Goal: Task Accomplishment & Management: Use online tool/utility

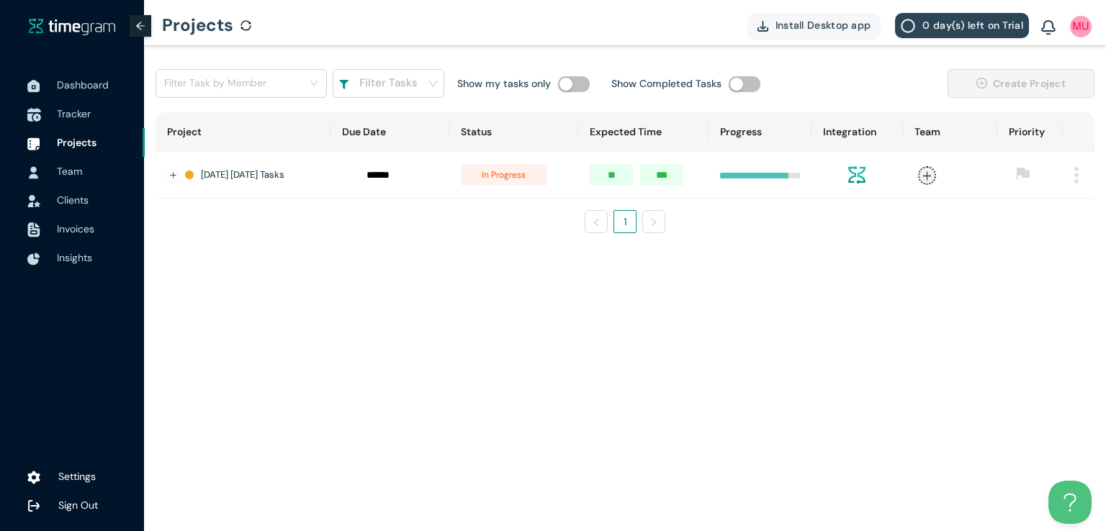
click at [64, 115] on span "Tracker" at bounding box center [74, 113] width 34 height 13
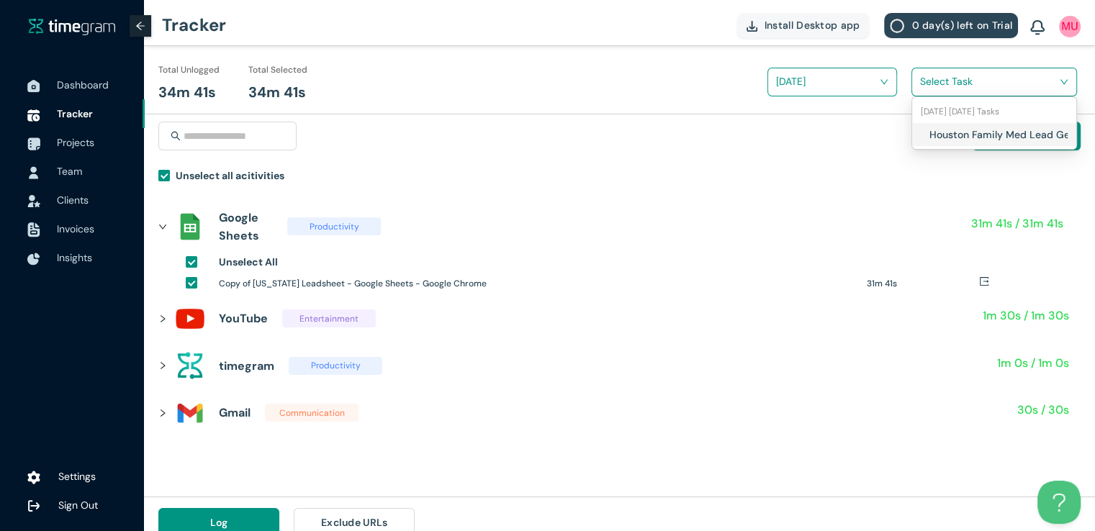
click at [932, 77] on input "search" at bounding box center [989, 82] width 138 height 22
click at [933, 135] on h1 "Houston Family Med Lead Gen" at bounding box center [1013, 135] width 169 height 16
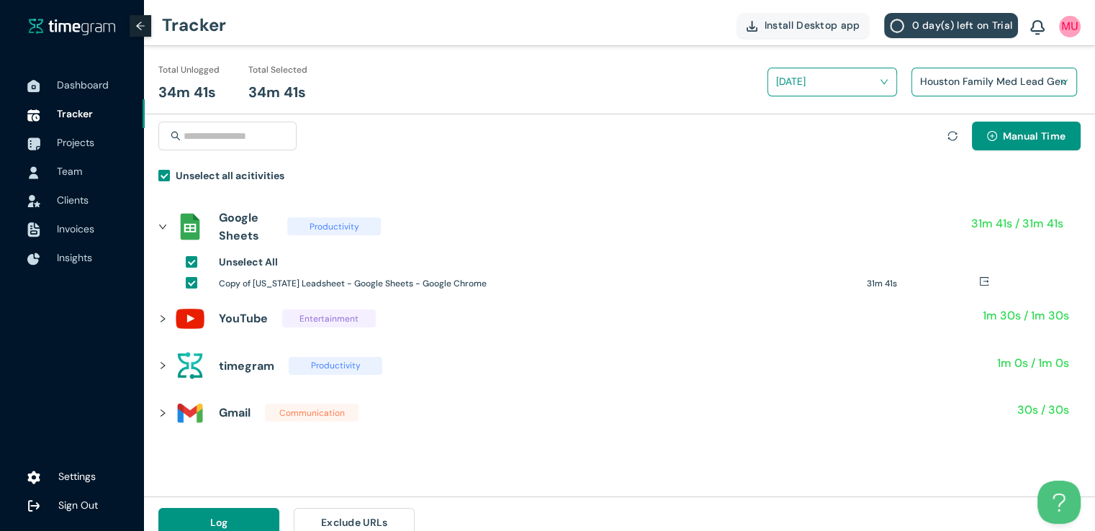
scroll to position [17, 0]
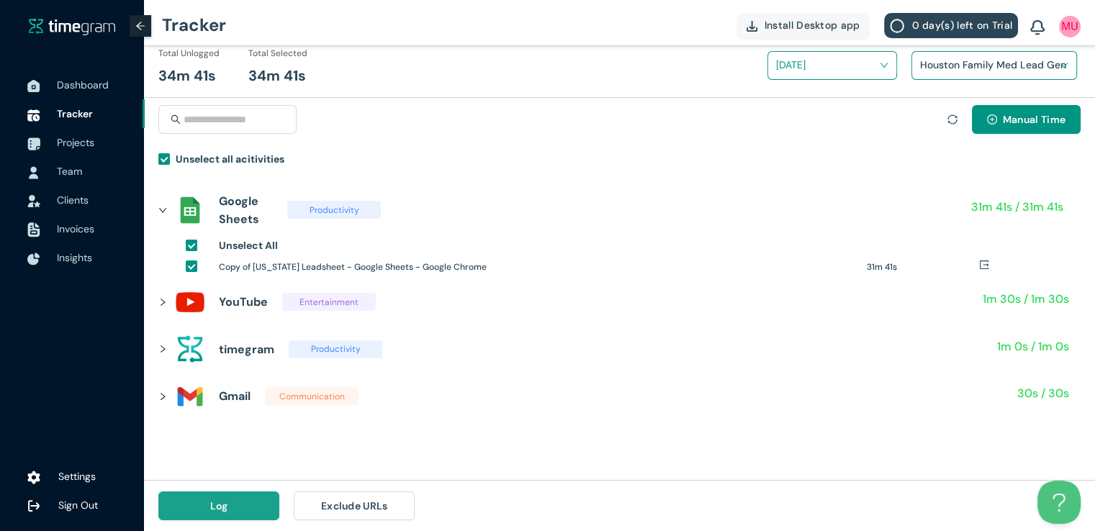
click at [246, 511] on button "Log" at bounding box center [218, 506] width 121 height 29
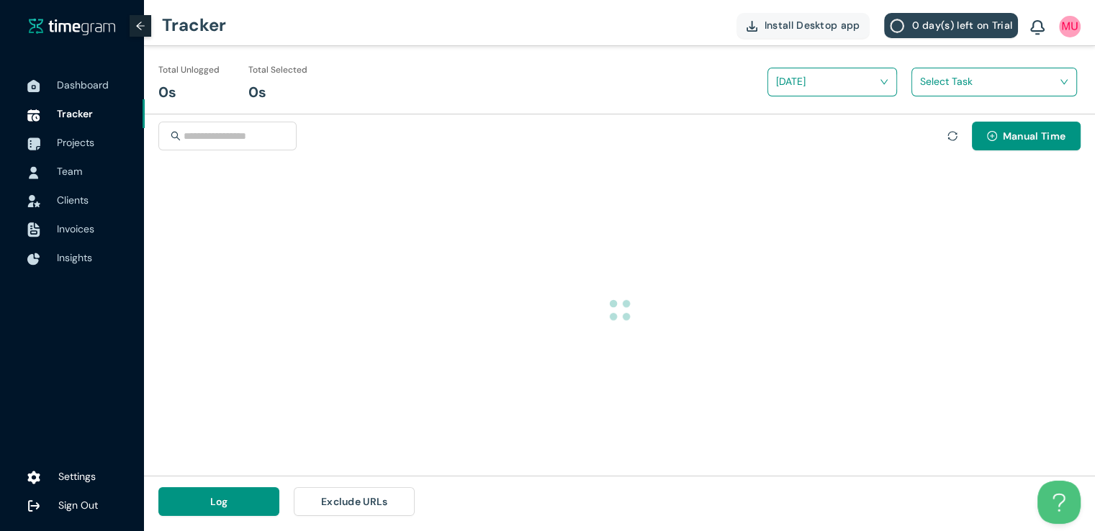
scroll to position [0, 0]
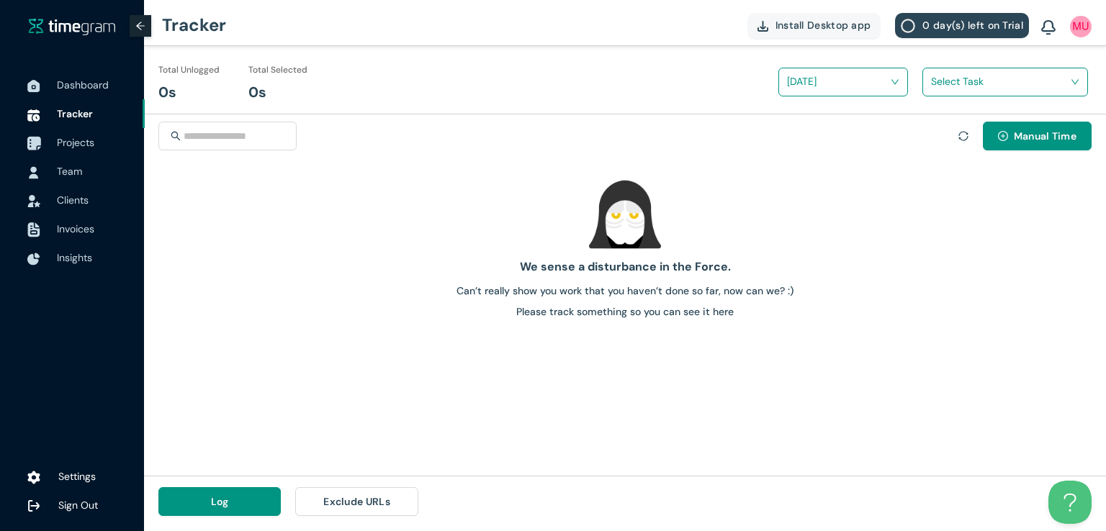
click at [63, 150] on span "Projects" at bounding box center [95, 142] width 76 height 29
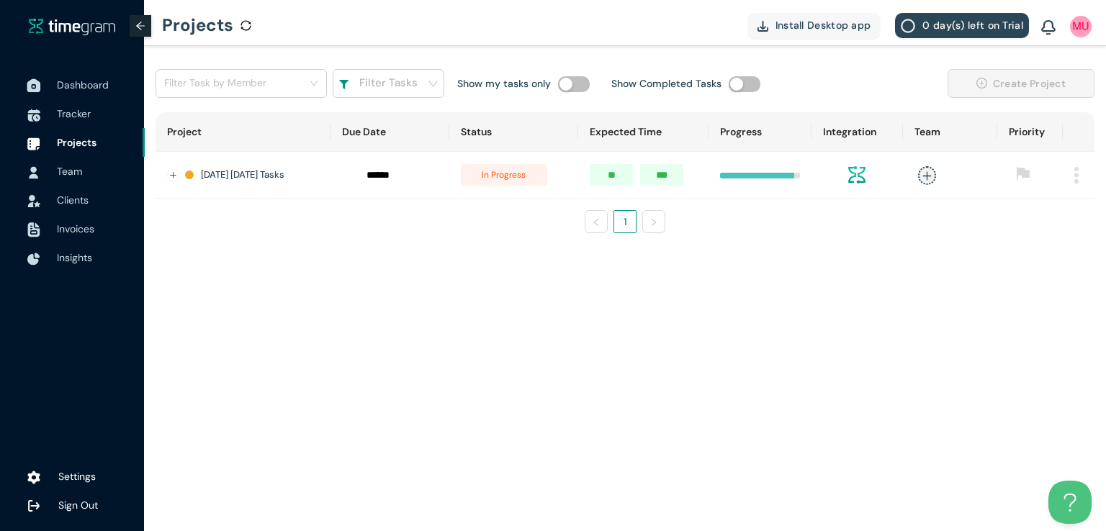
click at [81, 86] on span "Dashboard" at bounding box center [83, 84] width 52 height 13
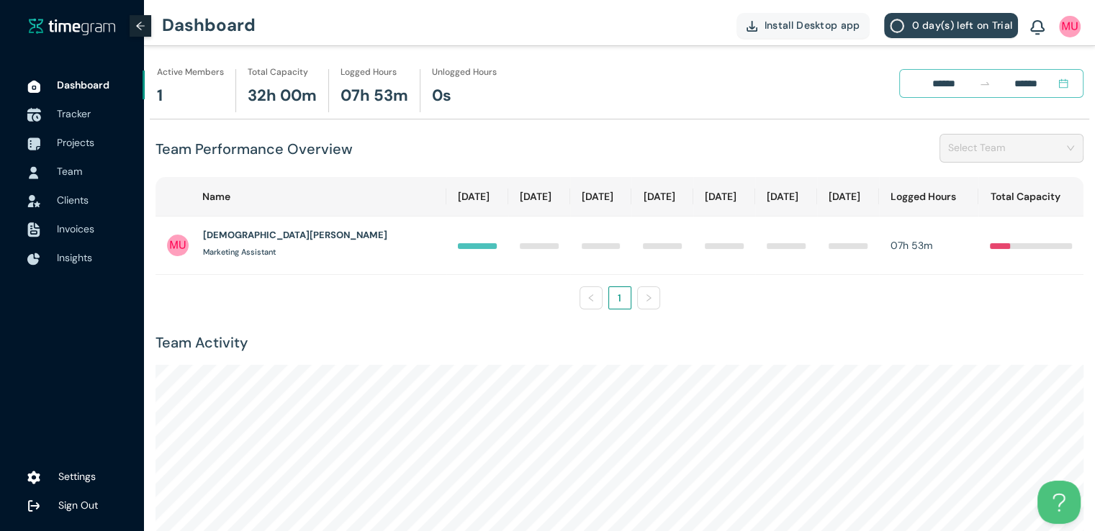
click at [69, 120] on span "Tracker" at bounding box center [95, 113] width 76 height 29
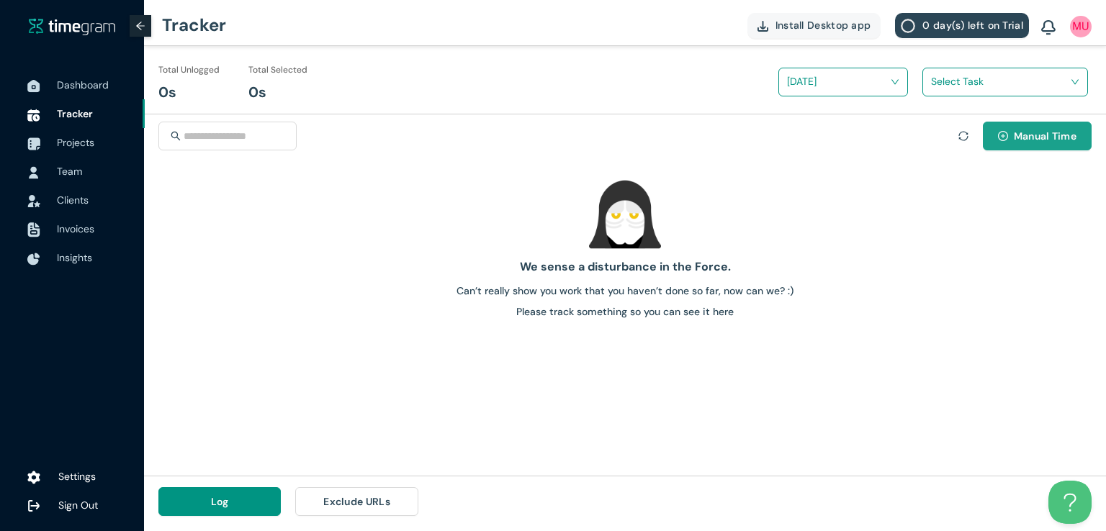
click at [1026, 139] on span "Manual Time" at bounding box center [1045, 136] width 63 height 16
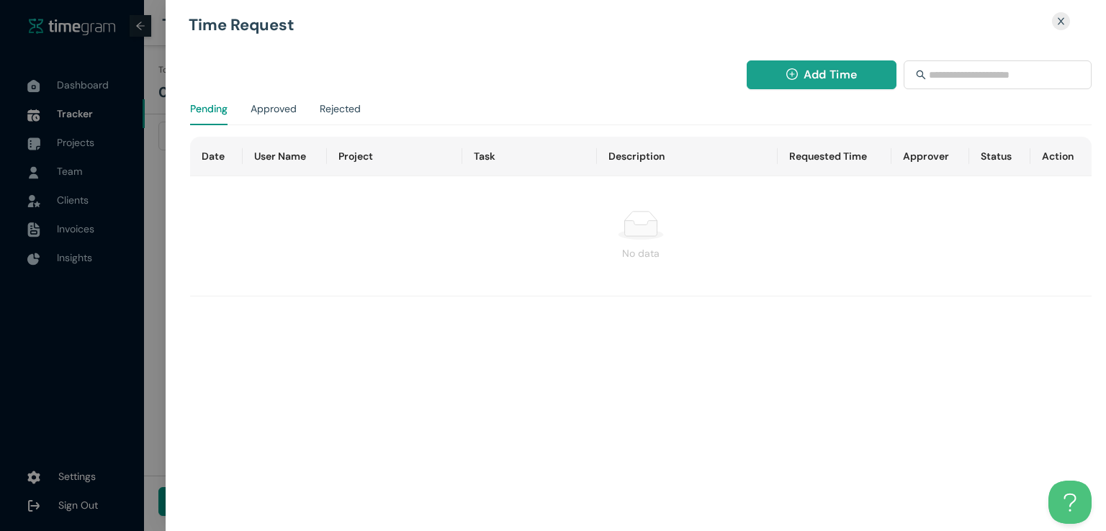
click at [803, 78] on span "Add Time" at bounding box center [829, 75] width 53 height 18
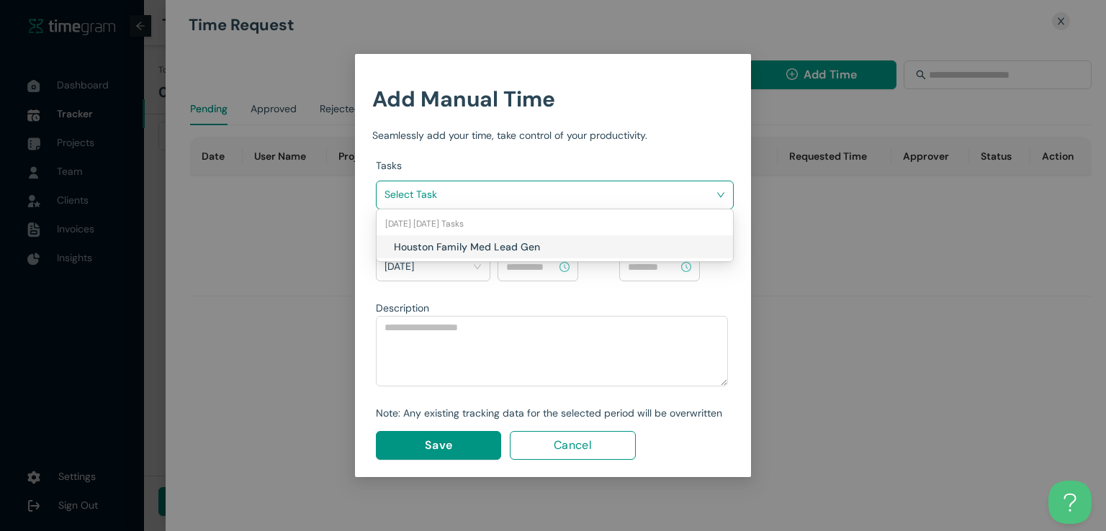
click at [659, 196] on input "search" at bounding box center [549, 195] width 330 height 22
click at [547, 250] on h1 "Houston Family Med Lead Gen" at bounding box center [478, 247] width 169 height 16
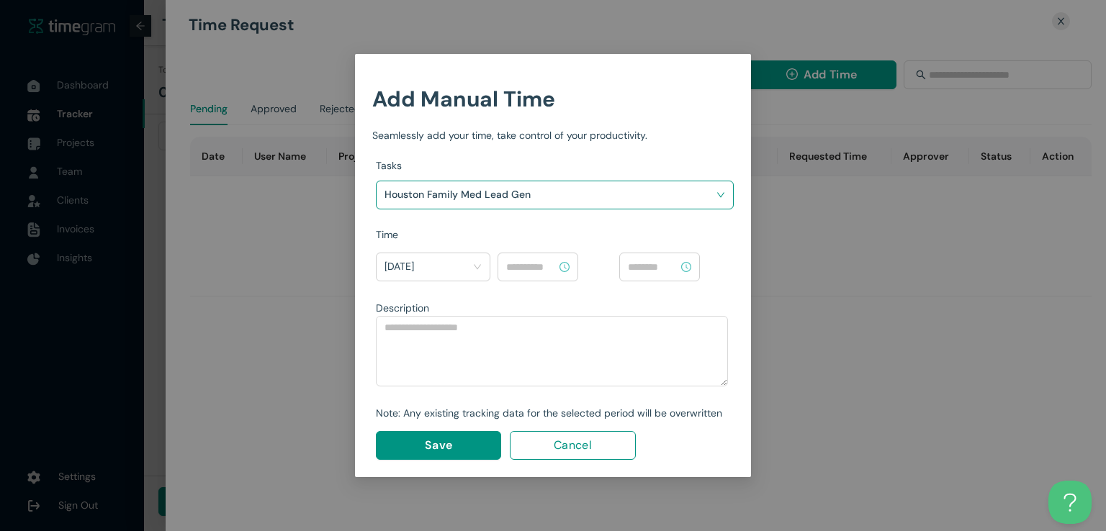
click at [538, 271] on input at bounding box center [531, 267] width 50 height 16
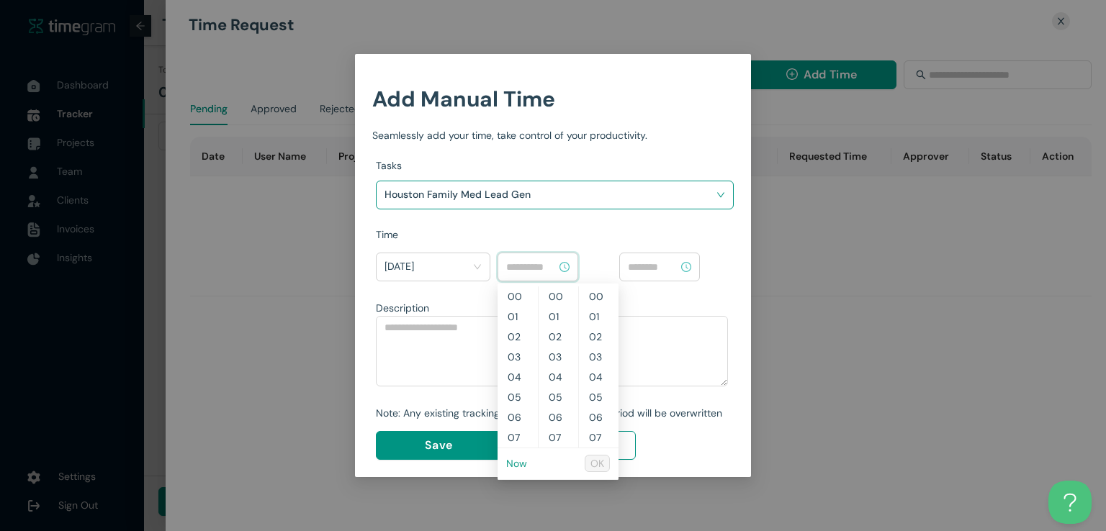
click at [517, 467] on link "Now" at bounding box center [516, 463] width 21 height 13
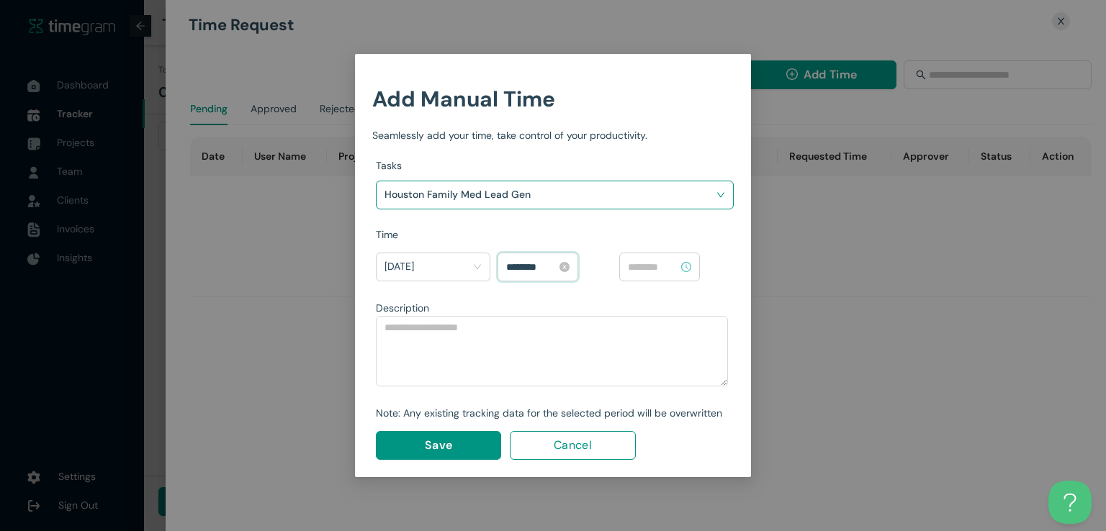
click at [533, 267] on input "********" at bounding box center [531, 267] width 50 height 16
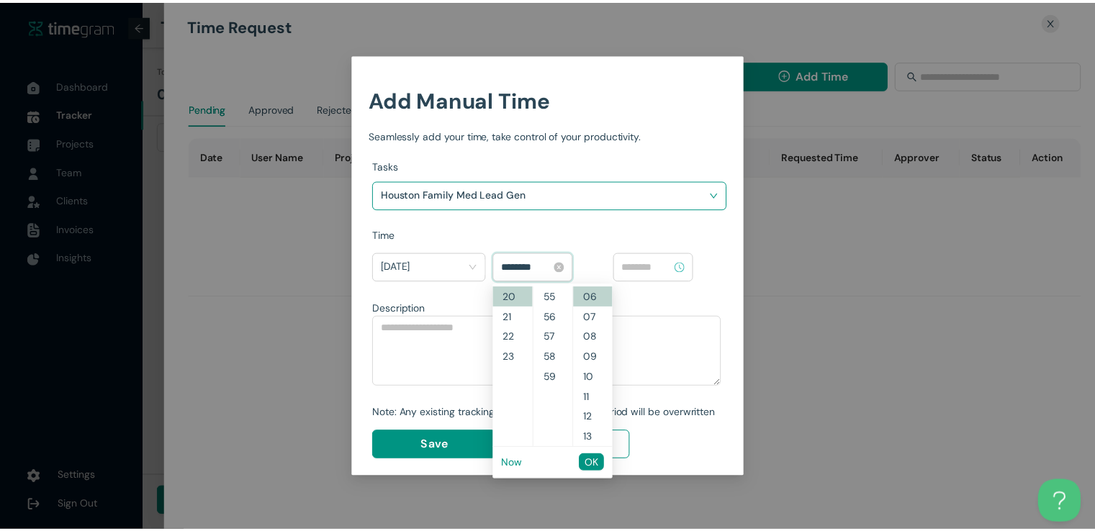
scroll to position [927, 0]
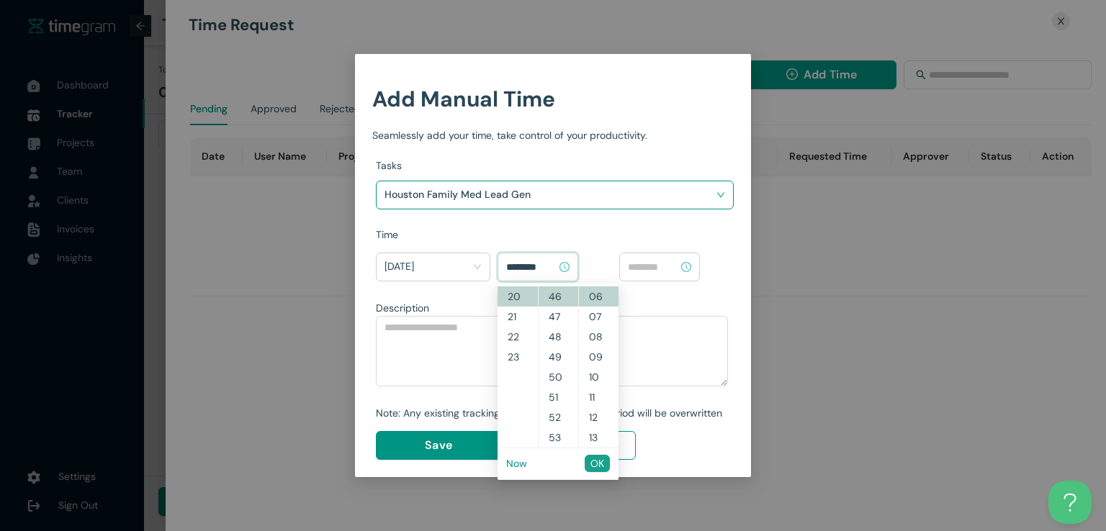
click at [597, 467] on span "OK" at bounding box center [597, 464] width 14 height 16
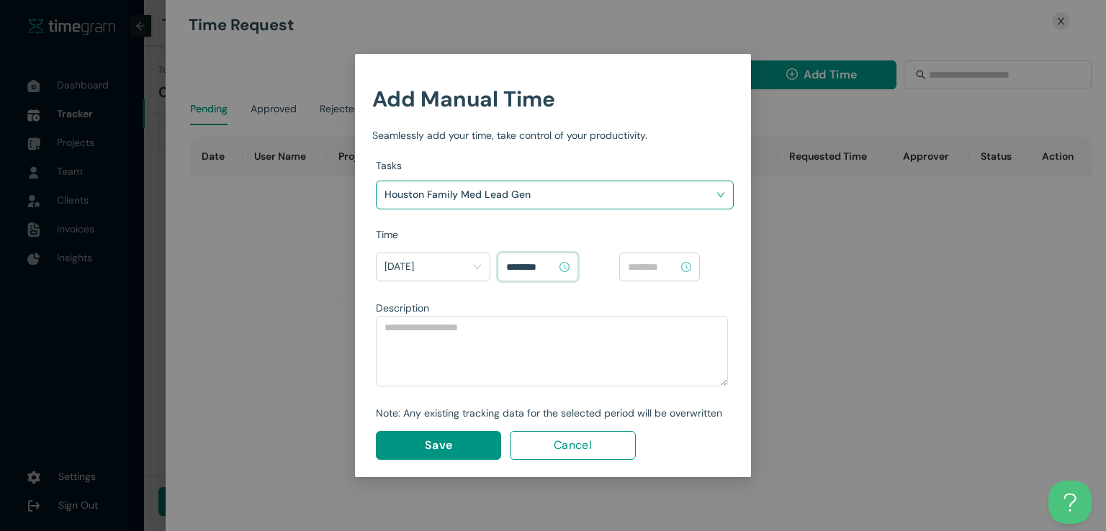
type input "********"
click at [662, 266] on input at bounding box center [653, 267] width 50 height 16
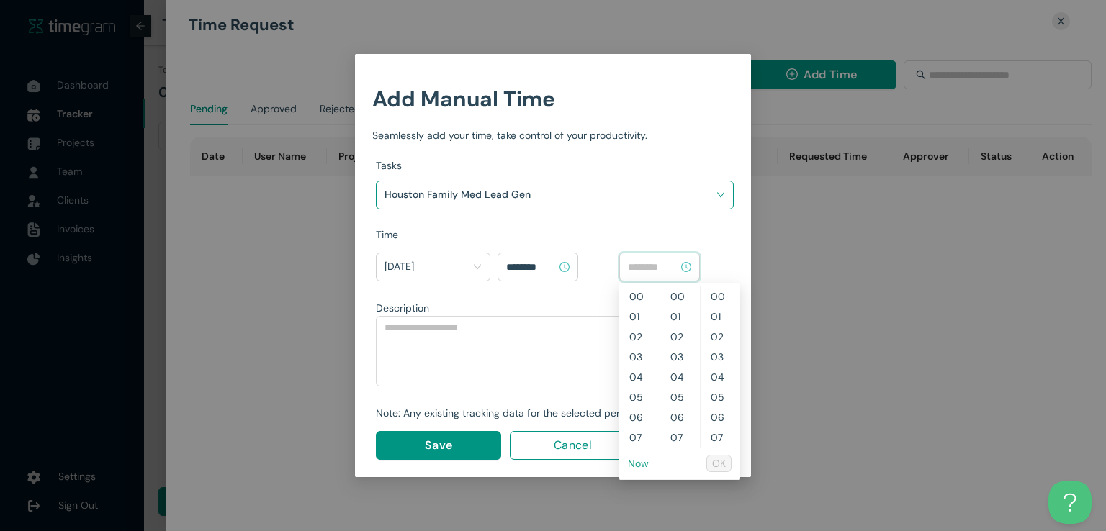
click at [636, 461] on link "Now" at bounding box center [638, 463] width 21 height 13
type input "********"
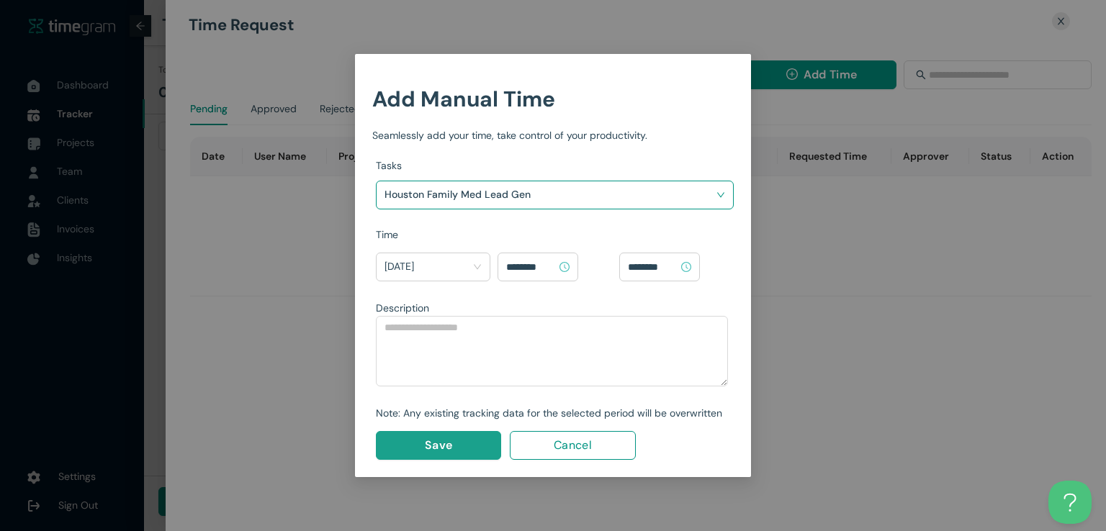
click at [468, 441] on button "Save" at bounding box center [438, 445] width 125 height 29
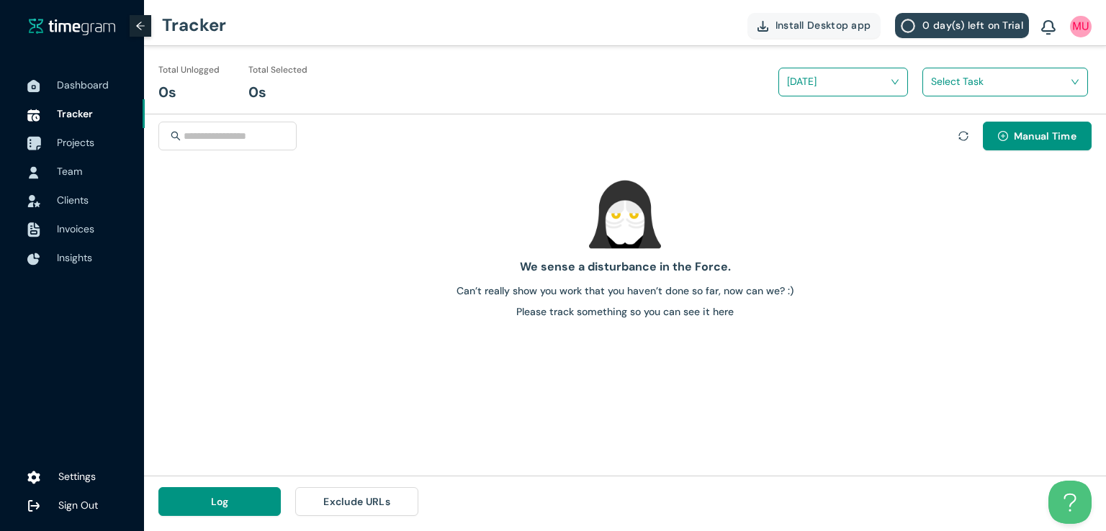
click at [77, 143] on span "Projects" at bounding box center [75, 142] width 37 height 13
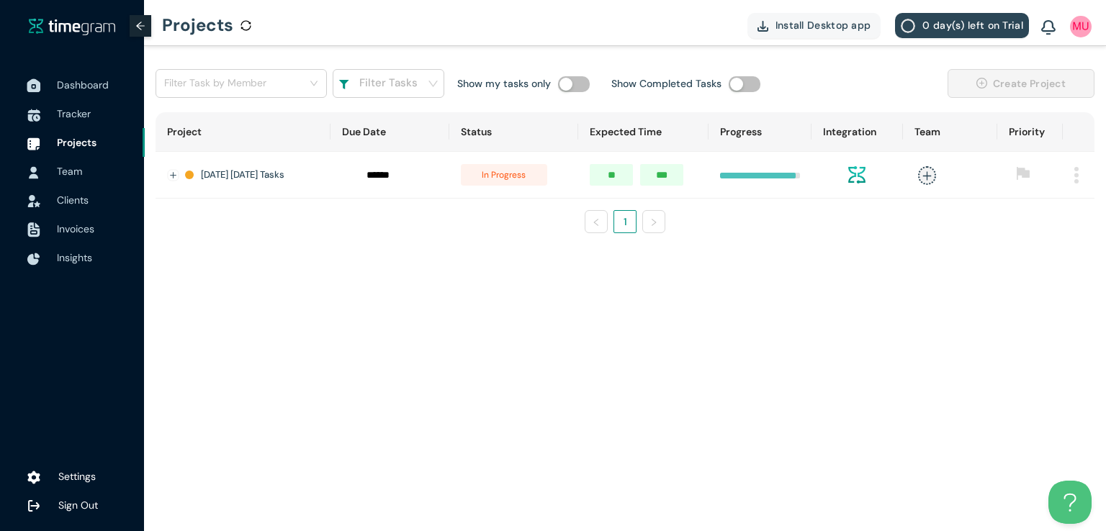
click at [76, 81] on span "Dashboard" at bounding box center [83, 84] width 52 height 13
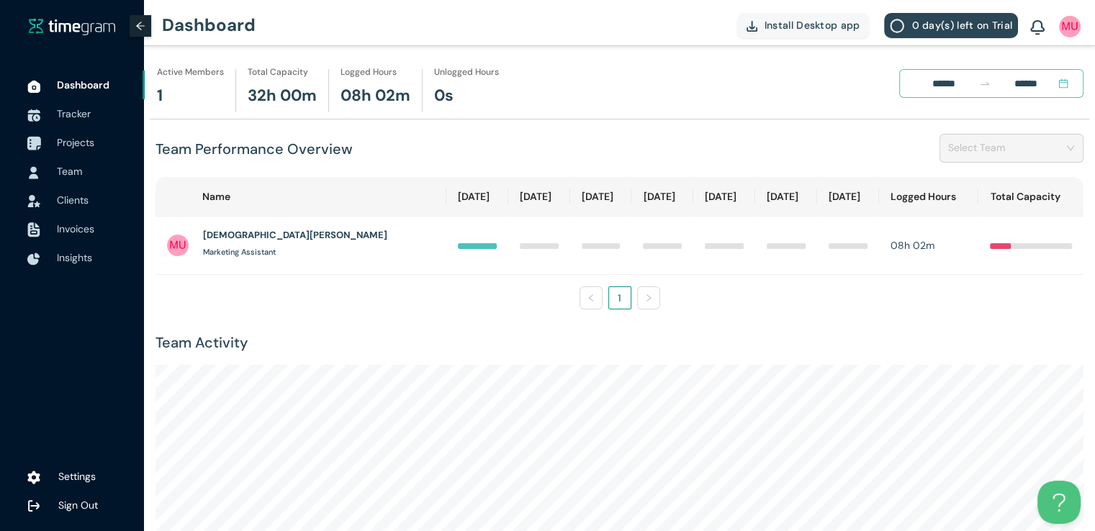
click at [82, 136] on span "Projects" at bounding box center [75, 142] width 37 height 13
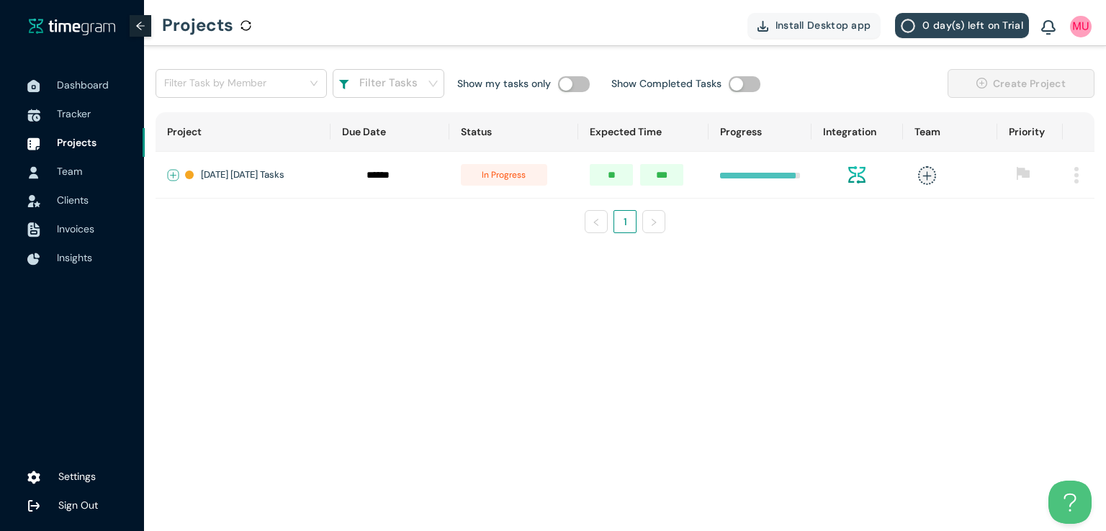
click at [173, 171] on button "Expand row" at bounding box center [174, 176] width 12 height 12
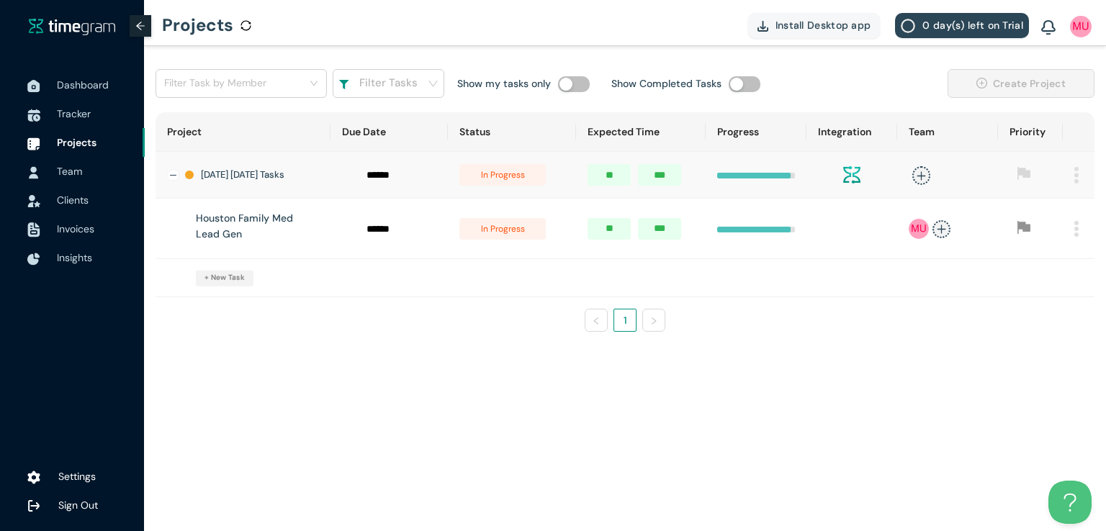
click at [514, 240] on span "in progress" at bounding box center [502, 229] width 86 height 22
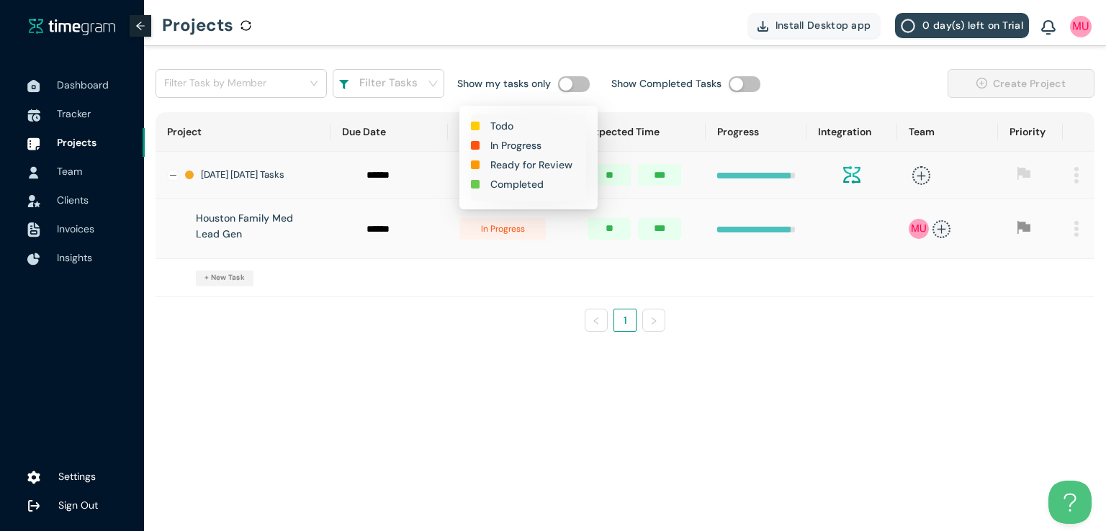
click at [521, 183] on h1 "Completed" at bounding box center [516, 184] width 53 height 16
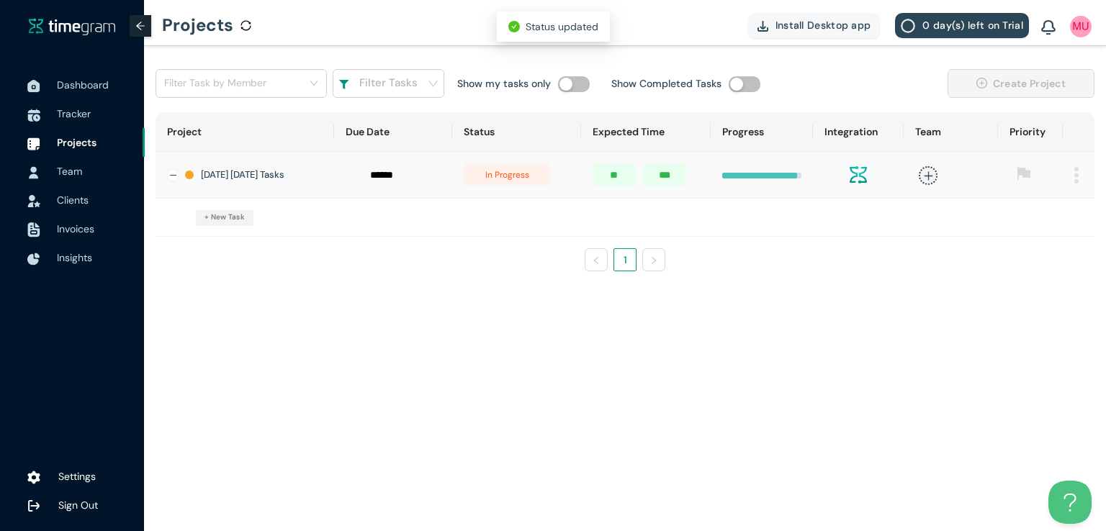
click at [521, 183] on span "in progress" at bounding box center [507, 175] width 86 height 22
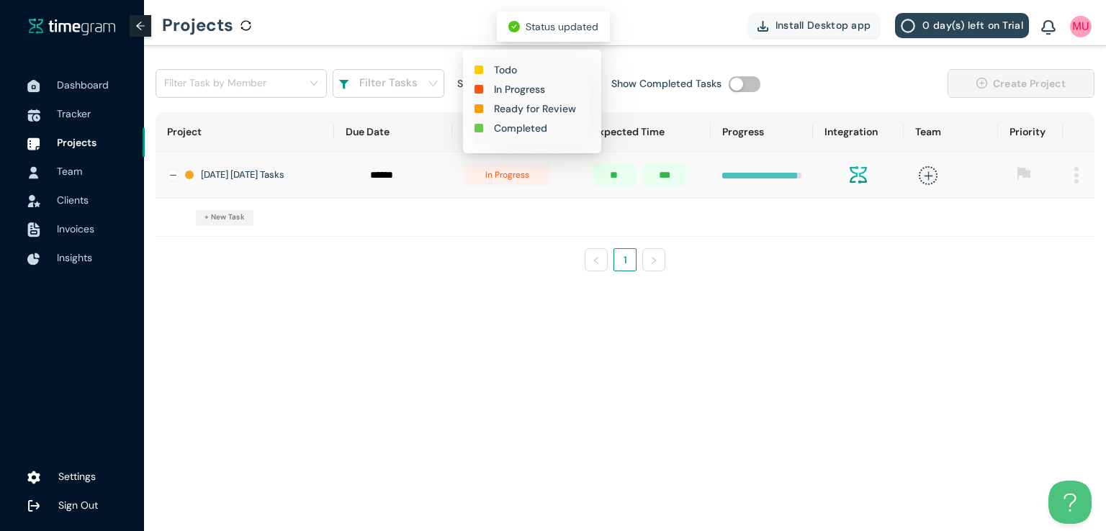
click at [517, 127] on h1 "Completed" at bounding box center [520, 128] width 53 height 16
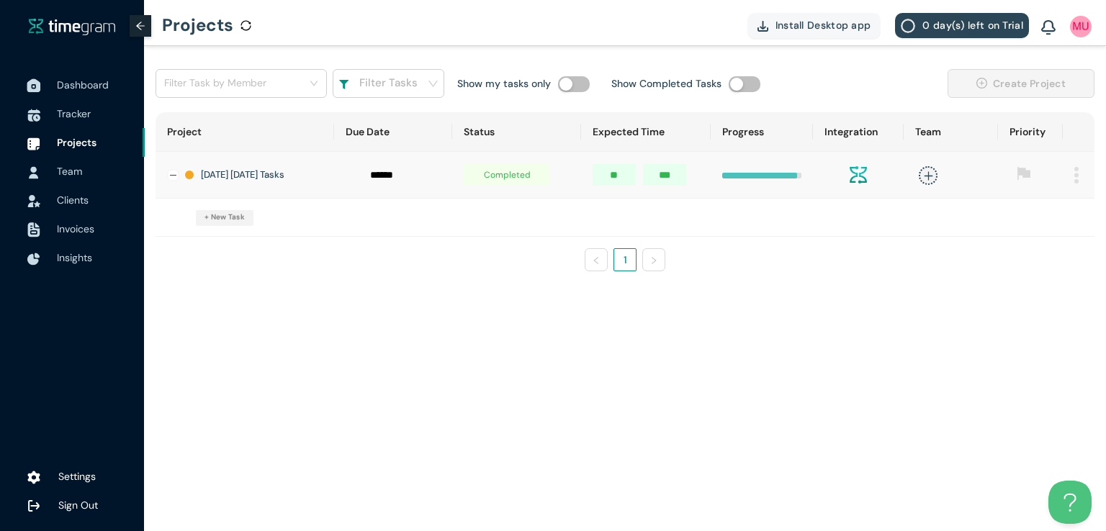
click at [75, 87] on span "Dashboard" at bounding box center [83, 84] width 52 height 13
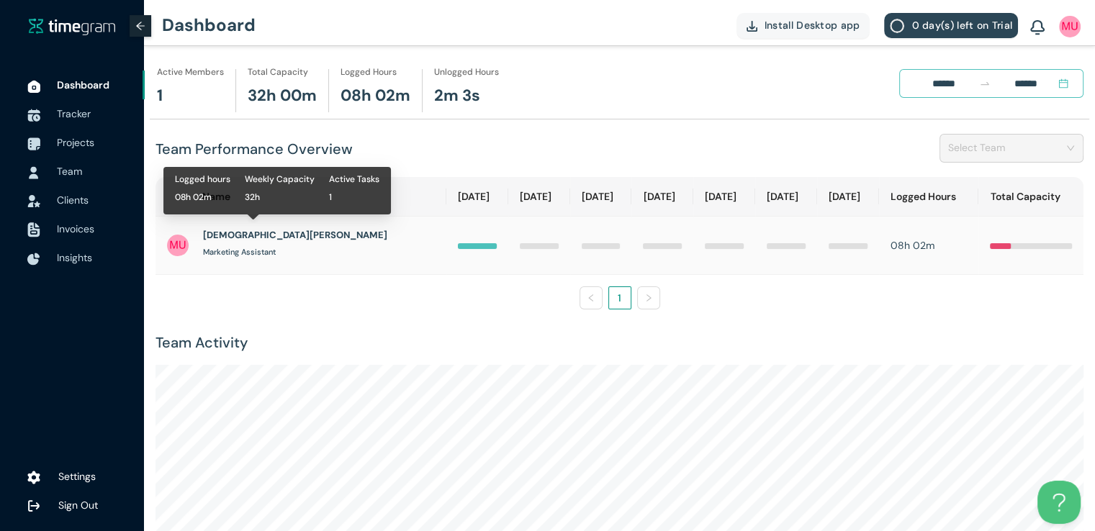
click at [259, 235] on h1 "[DEMOGRAPHIC_DATA][PERSON_NAME]" at bounding box center [295, 235] width 184 height 14
